Goal: Information Seeking & Learning: Learn about a topic

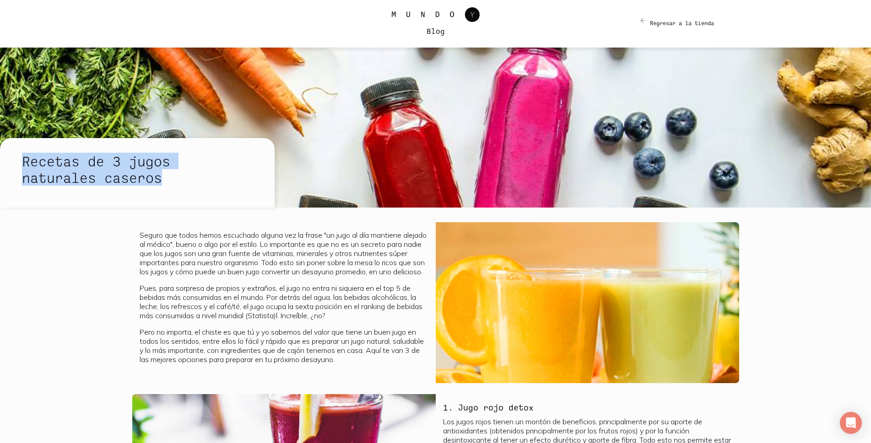
drag, startPoint x: 25, startPoint y: 161, endPoint x: 174, endPoint y: 179, distance: 150.3
click at [174, 179] on h2 "Recetas de 3 jugos naturales caseros" at bounding box center [133, 169] width 223 height 33
copy h2 "Recetas de 3 jugos naturales caseros"
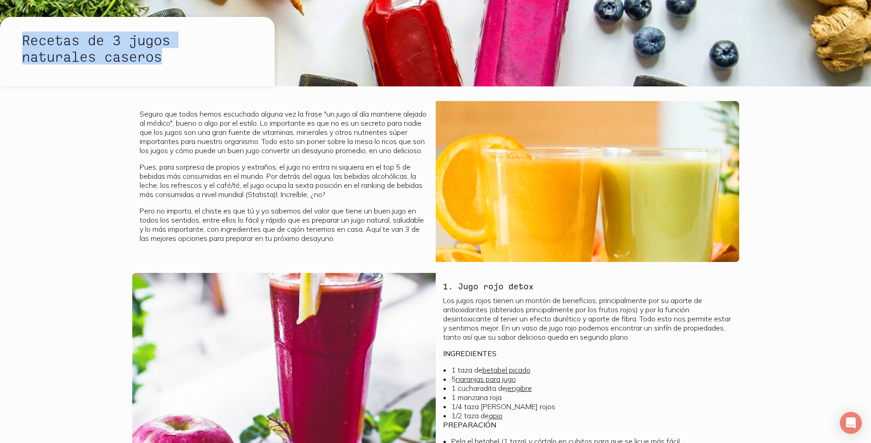
scroll to position [137, 0]
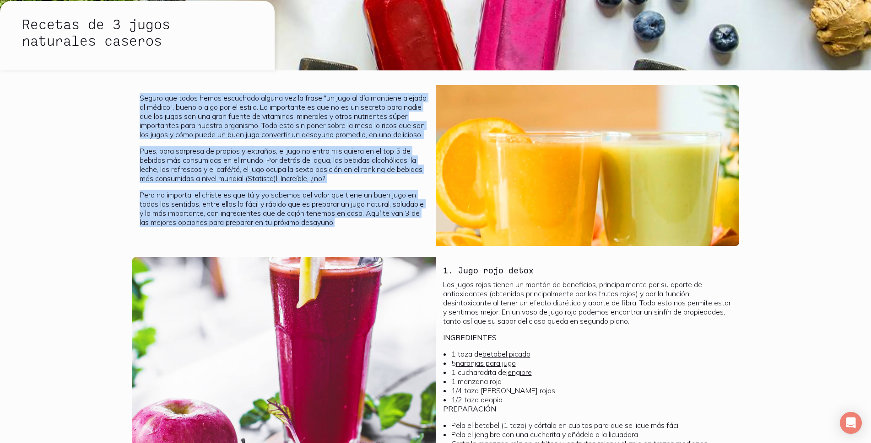
drag, startPoint x: 137, startPoint y: 96, endPoint x: 341, endPoint y: 219, distance: 238.5
click at [341, 219] on div "Seguro que todos hemos escuchado alguna vez la frase "un jugo al día mantiene a…" at bounding box center [283, 165] width 303 height 161
copy div "Loremi dol sitam conse adipiscin elitse doe te incid "ut labo et dol magnaali e…"
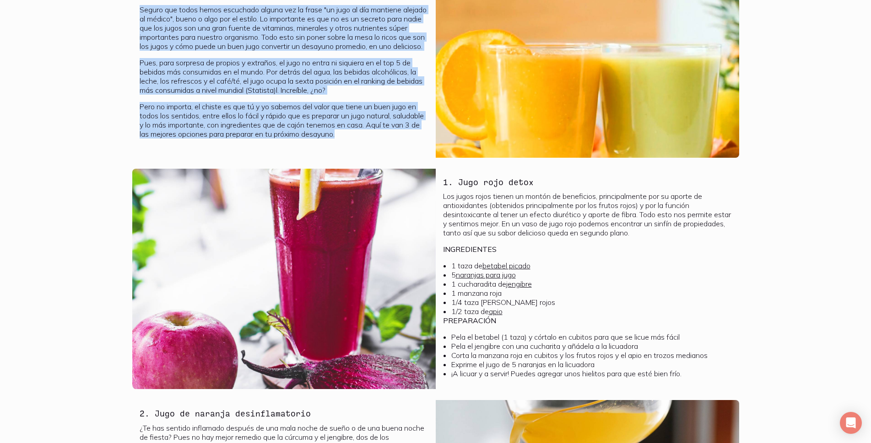
scroll to position [229, 0]
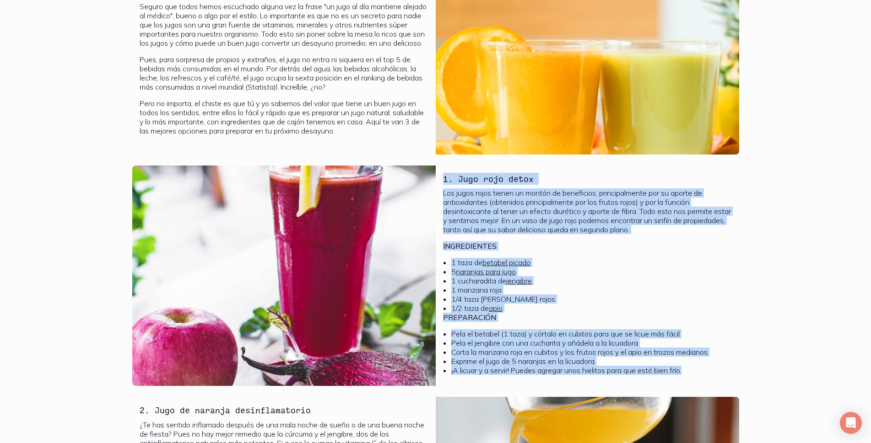
drag, startPoint x: 443, startPoint y: 179, endPoint x: 718, endPoint y: 367, distance: 333.4
click at [718, 367] on div "1. Jugo rojo detox Los jugos rojos tienen un montón de beneficios, principalmen…" at bounding box center [587, 276] width 303 height 221
copy div "1. Jugo rojo detox Los jugos rojos tienen un montón de beneficios, principalmen…"
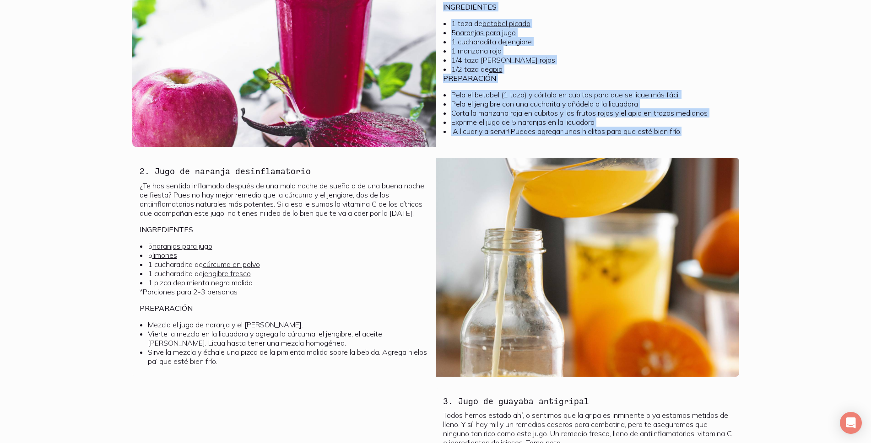
scroll to position [458, 0]
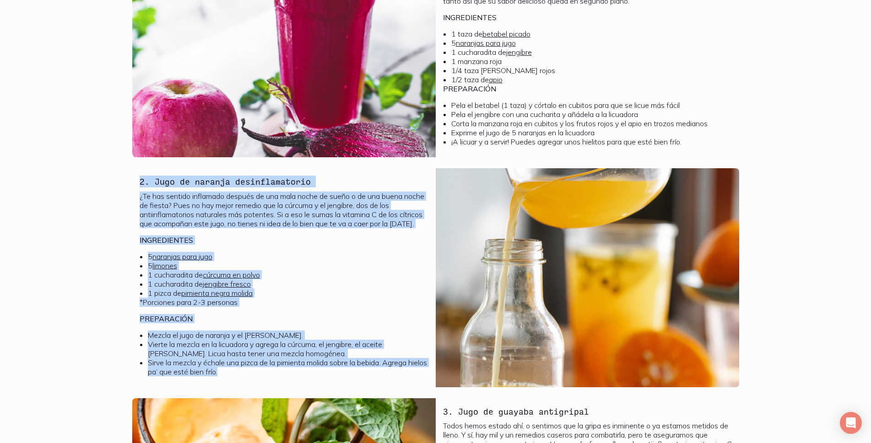
drag, startPoint x: 135, startPoint y: 180, endPoint x: 243, endPoint y: 370, distance: 217.8
click at [243, 370] on div "2. Jugo de naranja desinflamatorio ¿Te has sentido inflamado después de una mal…" at bounding box center [283, 277] width 303 height 219
copy div "2. Jugo de naranja desinflamatorio ¿Te has sentido inflamado después de una mal…"
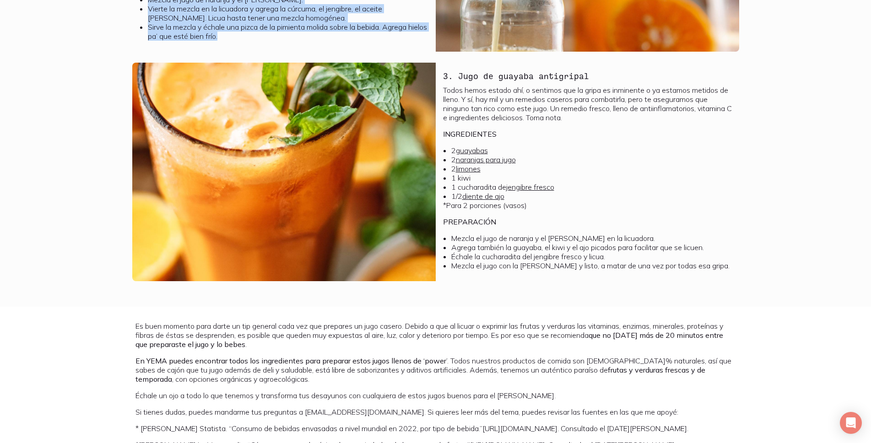
scroll to position [833, 0]
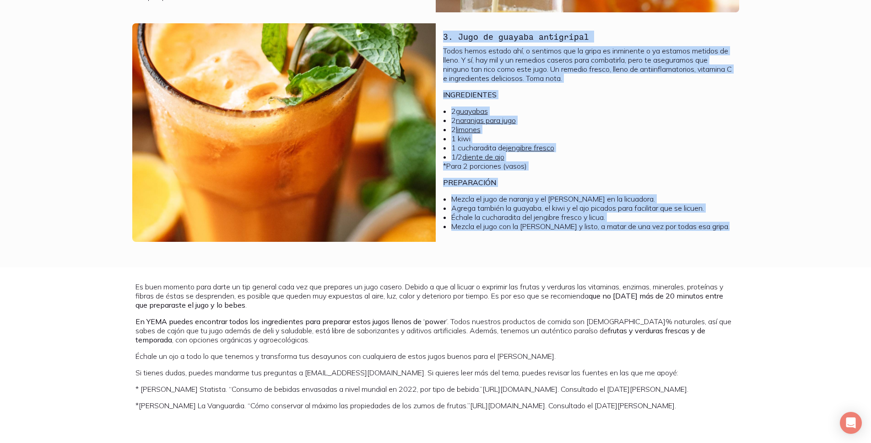
drag, startPoint x: 440, startPoint y: 227, endPoint x: 747, endPoint y: 229, distance: 307.5
copy div "3. Jugo de guayaba antigripal Todos hemos estado ahí, o sentimos que la gripa e…"
